Goal: Information Seeking & Learning: Learn about a topic

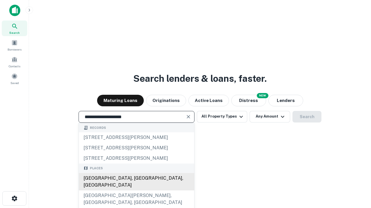
click at [136, 191] on div "[GEOGRAPHIC_DATA], [GEOGRAPHIC_DATA], [GEOGRAPHIC_DATA]" at bounding box center [136, 181] width 115 height 17
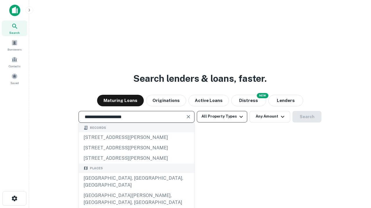
type input "**********"
click at [222, 117] on button "All Property Types" at bounding box center [222, 117] width 50 height 12
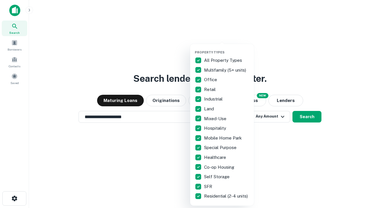
click at [226, 49] on button "button" at bounding box center [227, 49] width 64 height 0
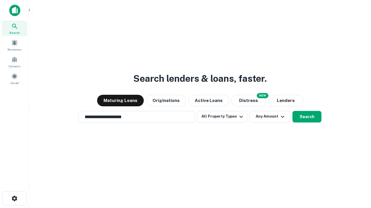
scroll to position [3, 70]
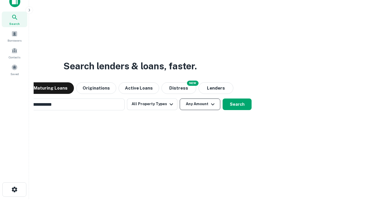
click at [179, 99] on button "Any Amount" at bounding box center [199, 105] width 41 height 12
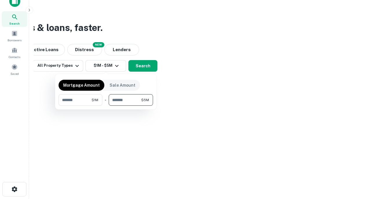
type input "*******"
click at [106, 106] on button "button" at bounding box center [105, 106] width 94 height 0
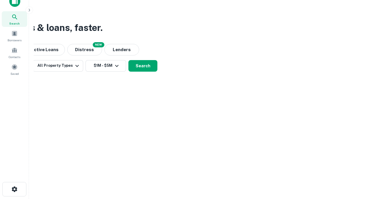
scroll to position [3, 107]
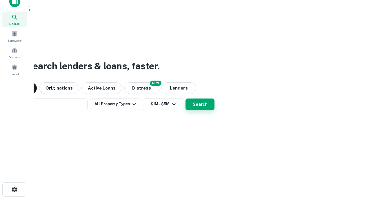
click at [185, 99] on button "Search" at bounding box center [199, 105] width 29 height 12
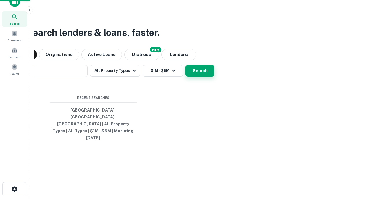
scroll to position [15, 164]
